Goal: Task Accomplishment & Management: Manage account settings

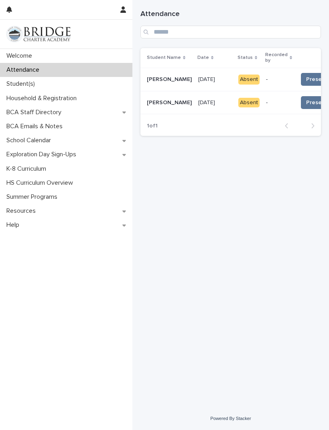
click at [301, 83] on button "Present 📥" at bounding box center [321, 79] width 40 height 13
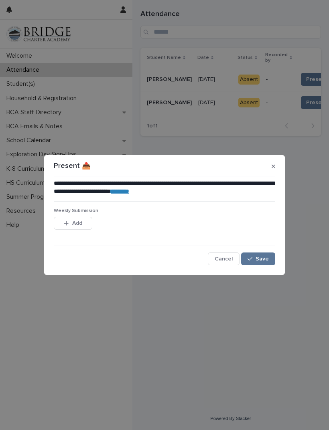
click at [70, 222] on div "button" at bounding box center [68, 224] width 8 height 6
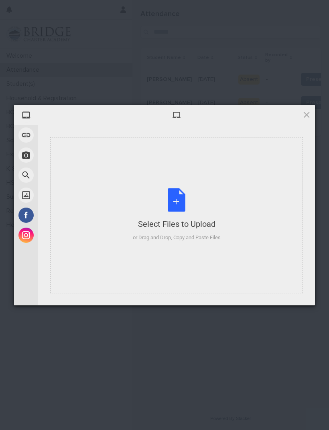
click at [181, 194] on div "Select Files to Upload or Drag and Drop, Copy and Paste Files" at bounding box center [177, 215] width 88 height 53
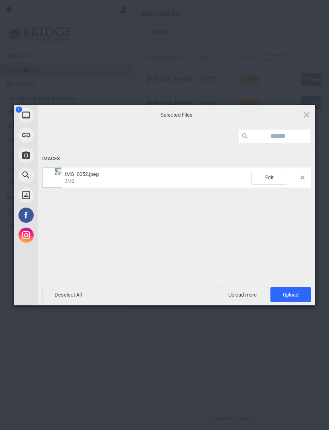
click at [288, 290] on span "Upload 1" at bounding box center [290, 294] width 41 height 15
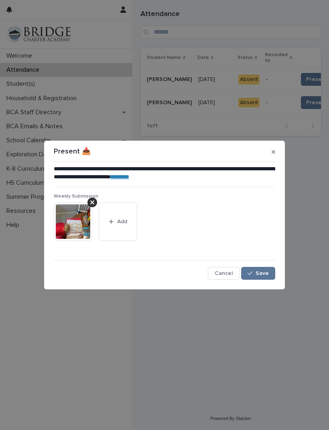
click at [262, 272] on span "Save" at bounding box center [262, 274] width 13 height 6
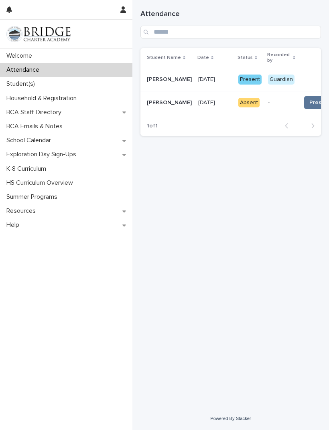
click at [309, 103] on span "Present 📥" at bounding box center [324, 103] width 30 height 8
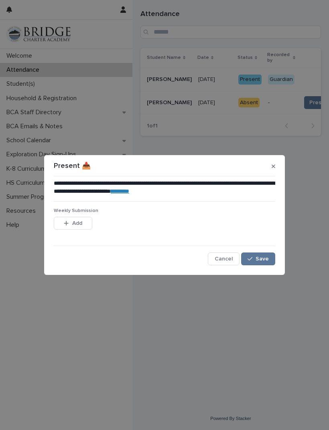
click at [77, 223] on span "Add" at bounding box center [77, 224] width 10 height 6
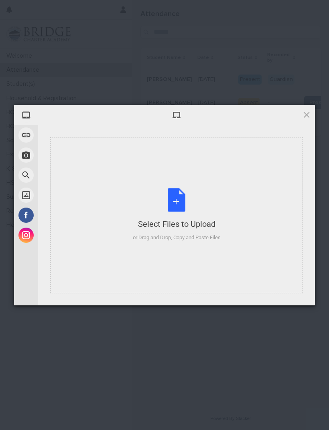
click at [172, 200] on div "Select Files to Upload or Drag and Drop, Copy and Paste Files" at bounding box center [177, 215] width 88 height 53
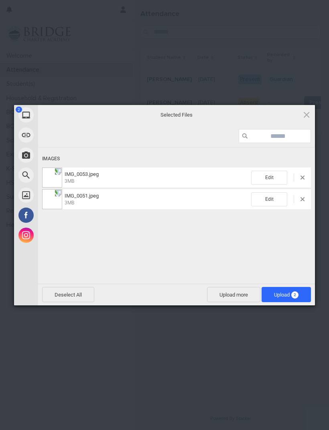
click at [283, 298] on span "Upload 2" at bounding box center [286, 295] width 24 height 6
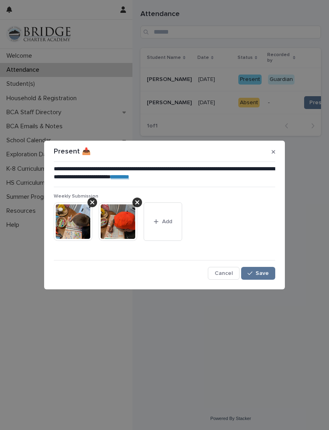
click at [258, 274] on span "Save" at bounding box center [262, 274] width 13 height 6
